Goal: Task Accomplishment & Management: Complete application form

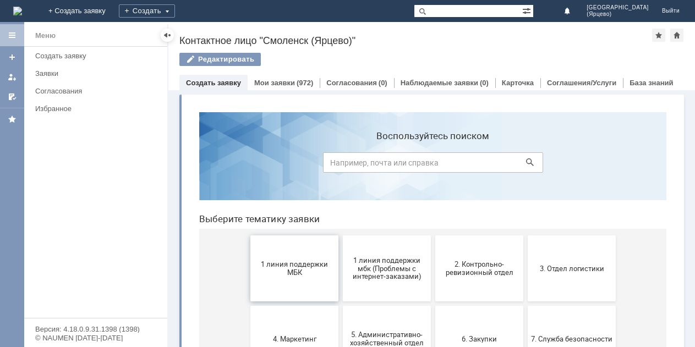
click at [291, 261] on span "1 линия поддержки МБК" at bounding box center [294, 268] width 81 height 17
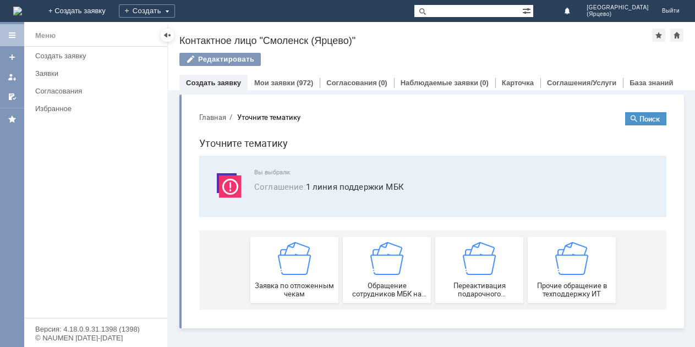
click at [292, 261] on img at bounding box center [294, 258] width 33 height 33
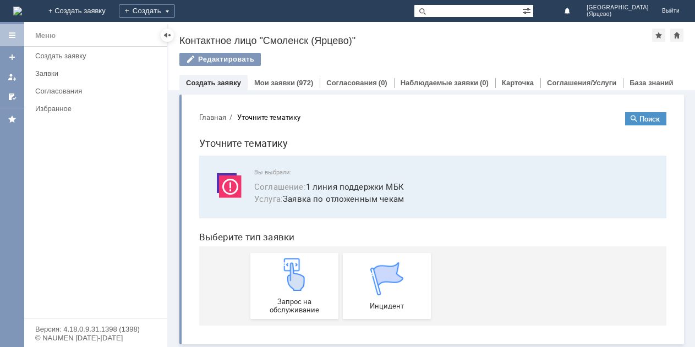
click at [292, 261] on img at bounding box center [294, 274] width 33 height 33
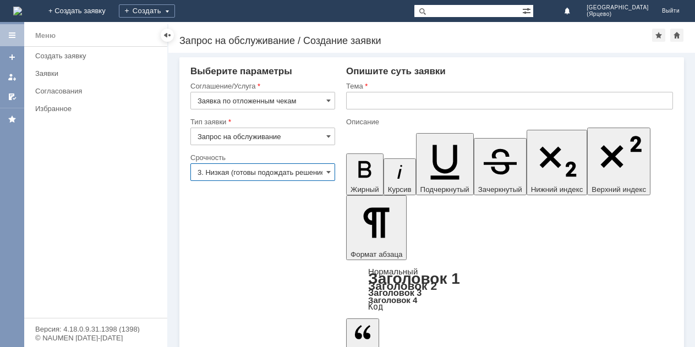
click at [263, 170] on input "3. Низкая (готовы подождать решение)" at bounding box center [262, 172] width 145 height 18
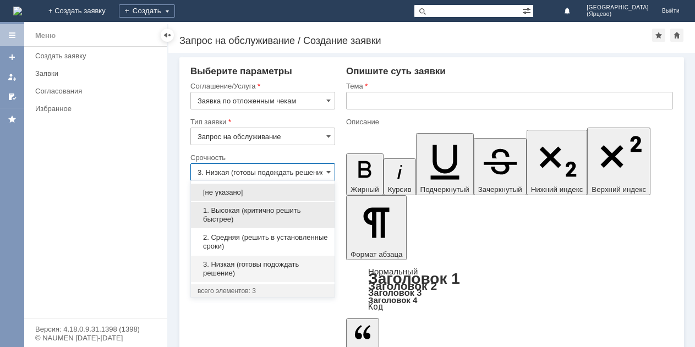
click at [260, 216] on span "1. Высокая (критично решить быстрее)" at bounding box center [262, 215] width 130 height 18
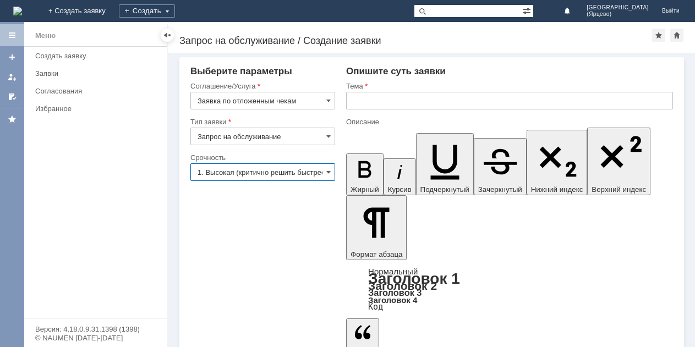
type input "1. Высокая (критично решить быстрее)"
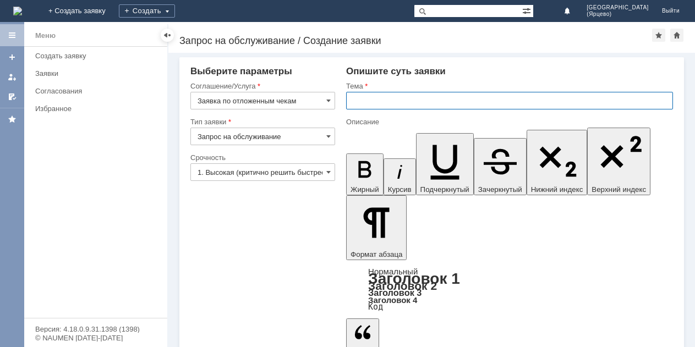
click at [372, 108] on input "text" at bounding box center [509, 101] width 327 height 18
type input "Просьба удалить отложенный чек."
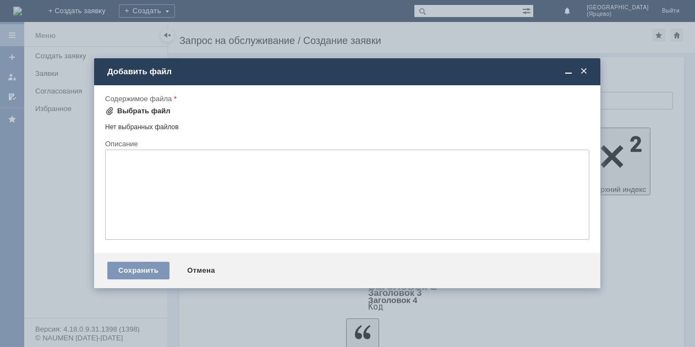
click at [150, 106] on div "Выбрать файл" at bounding box center [137, 111] width 65 height 13
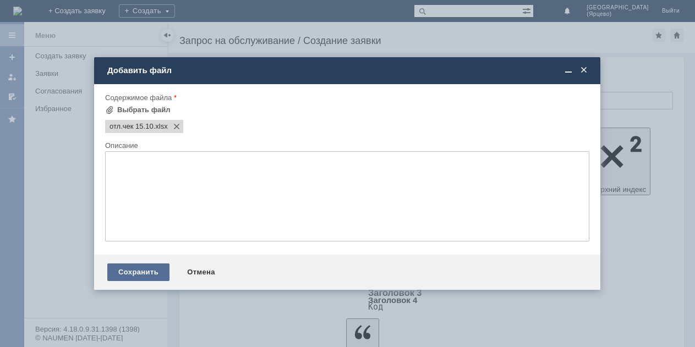
click at [145, 271] on div "Сохранить" at bounding box center [138, 272] width 62 height 18
